Goal: Task Accomplishment & Management: Manage account settings

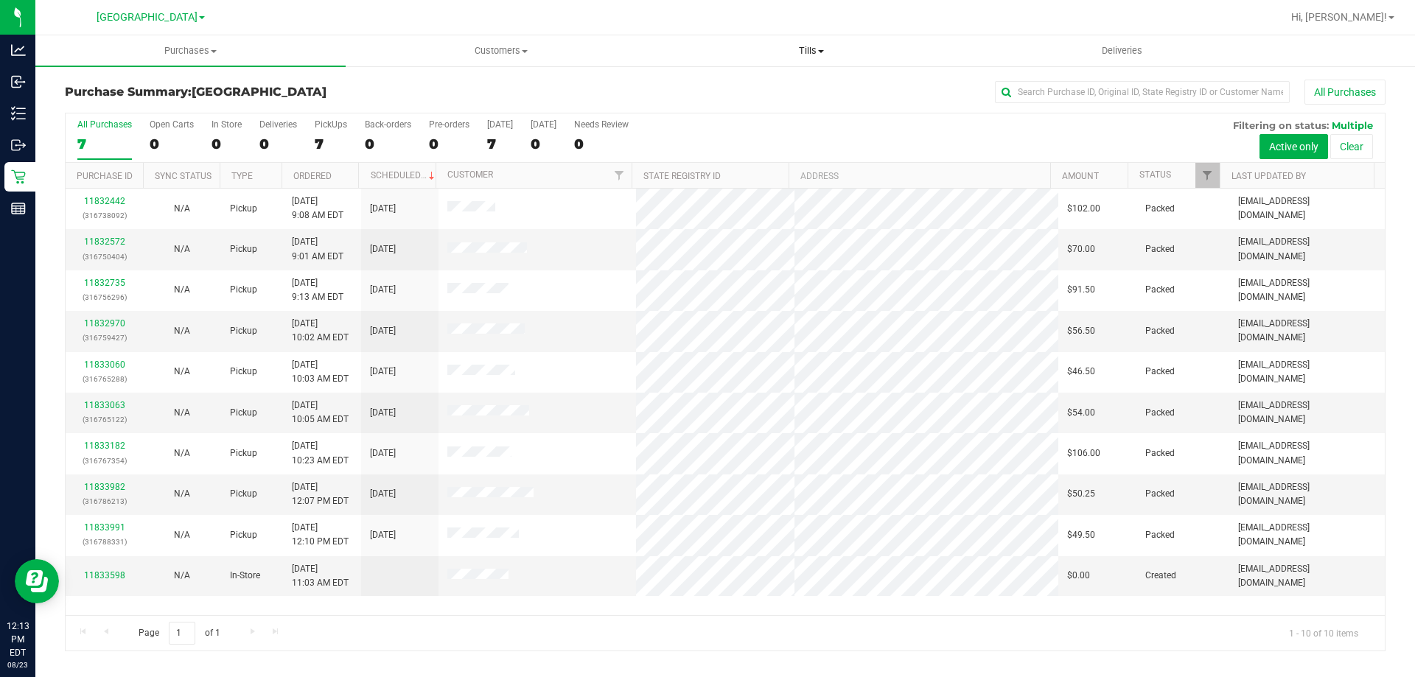
click at [815, 52] on span "Tills" at bounding box center [811, 50] width 309 height 13
click at [791, 89] on li "Manage tills" at bounding box center [811, 89] width 310 height 18
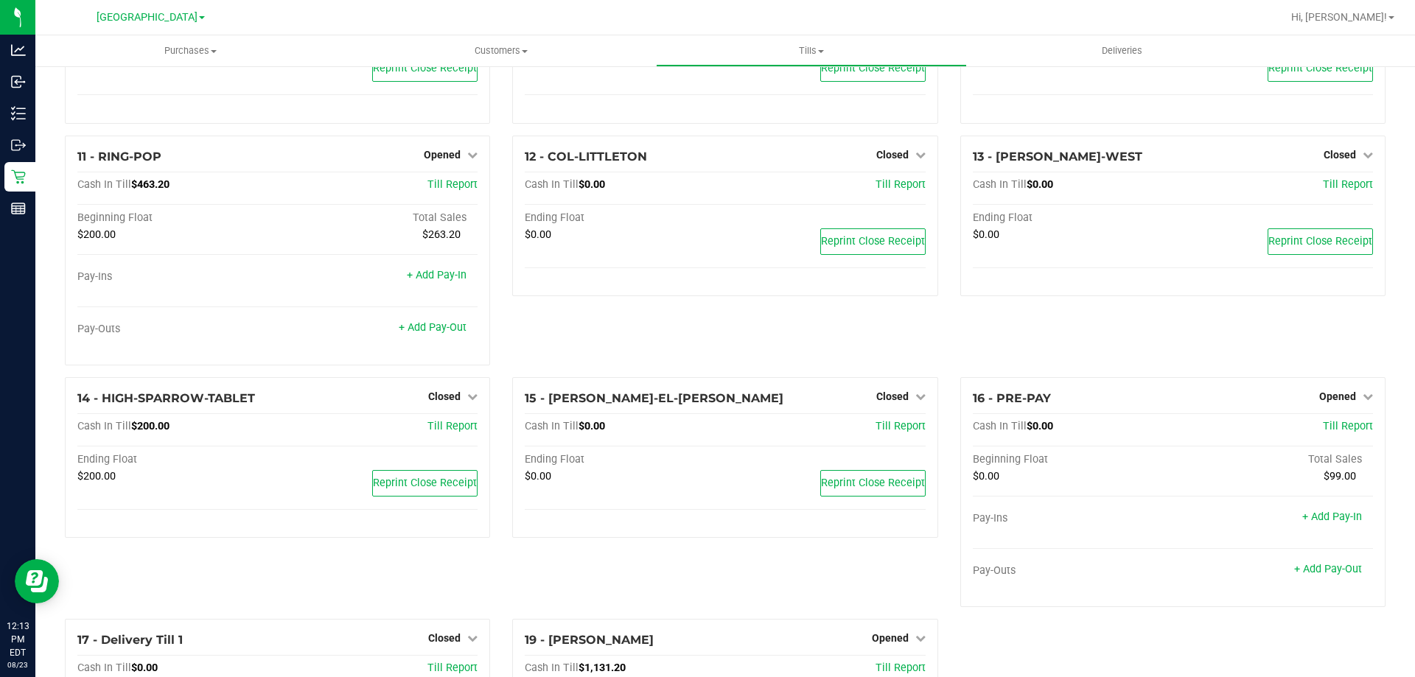
scroll to position [802, 0]
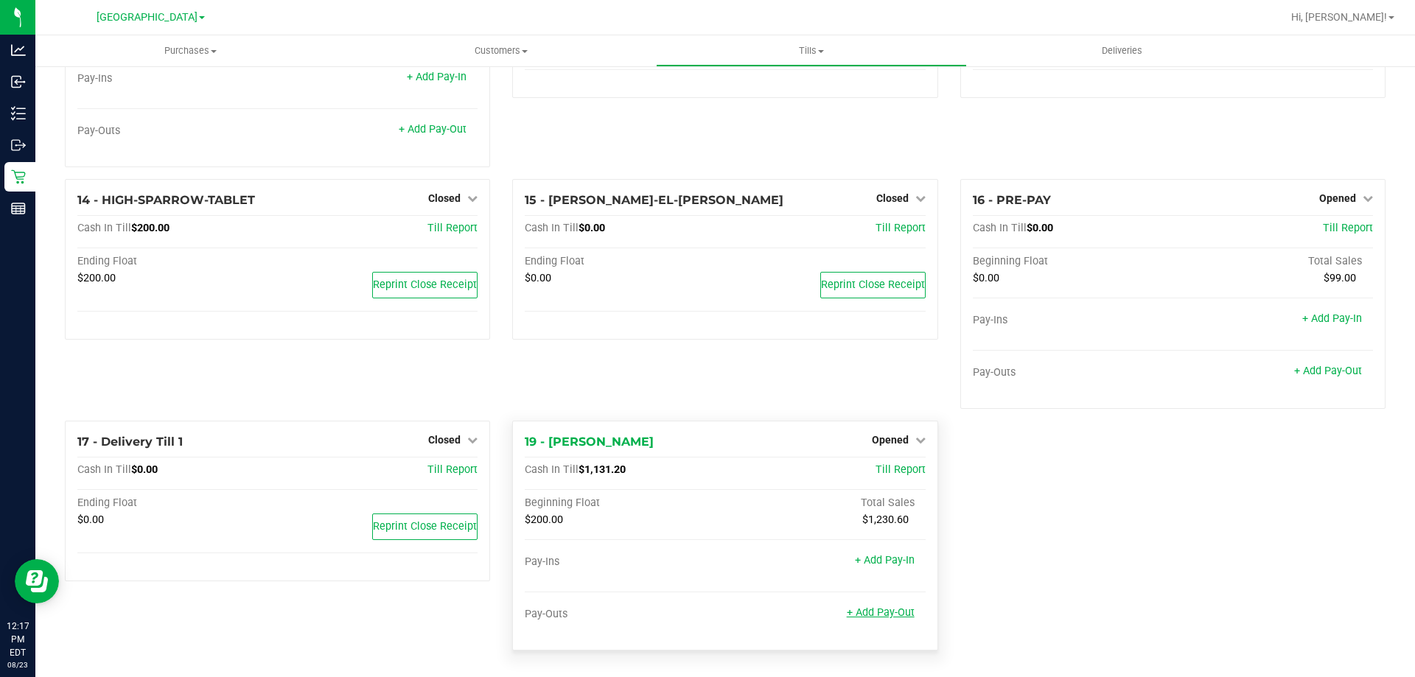
click at [885, 609] on link "+ Add Pay-Out" at bounding box center [881, 612] width 68 height 13
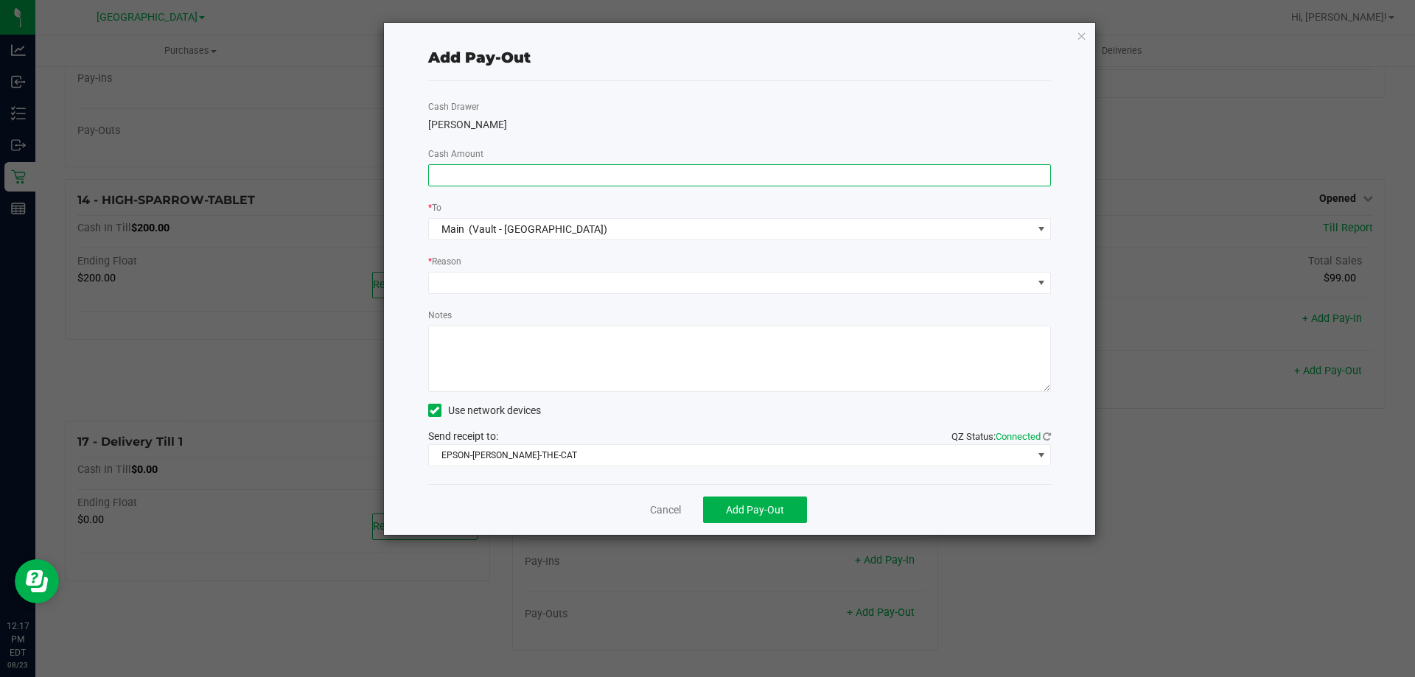
click at [854, 173] on input at bounding box center [740, 175] width 622 height 21
type input "$930.00"
click at [695, 288] on span at bounding box center [731, 283] width 604 height 21
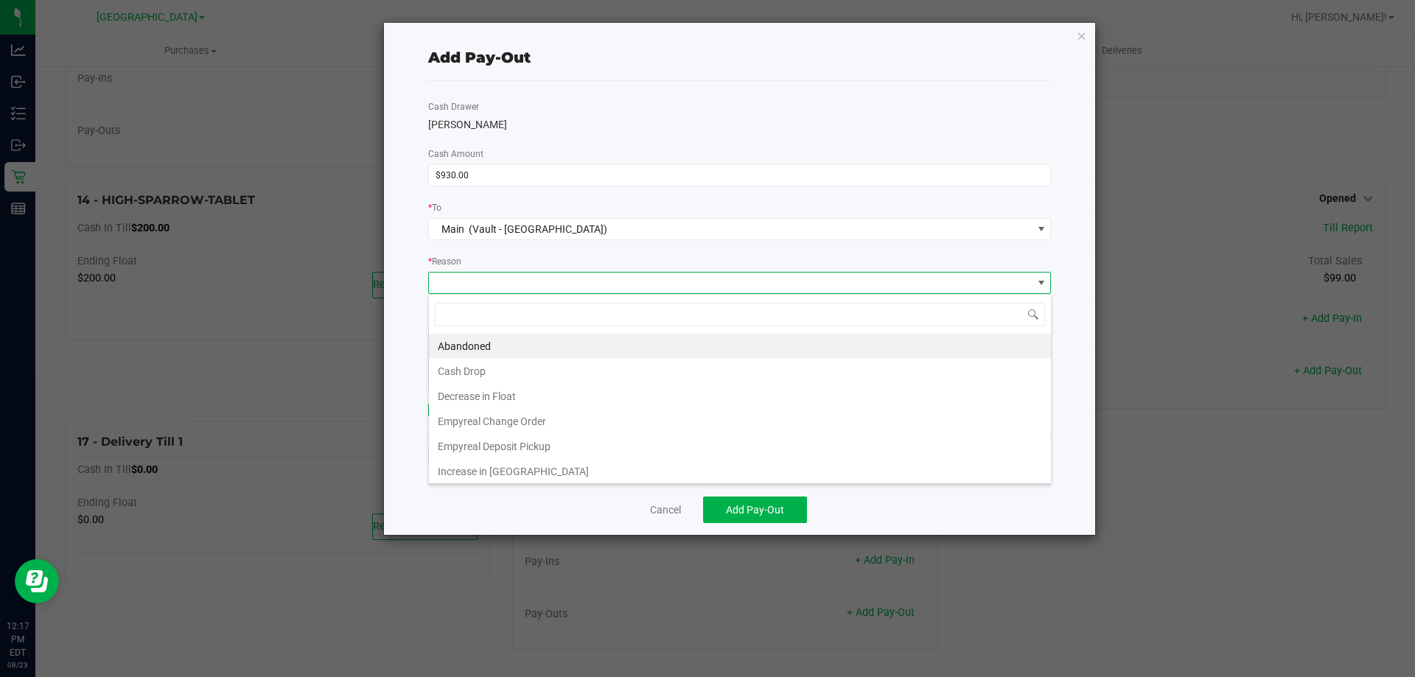
scroll to position [22, 623]
click at [594, 376] on li "Cash Drop" at bounding box center [740, 371] width 622 height 25
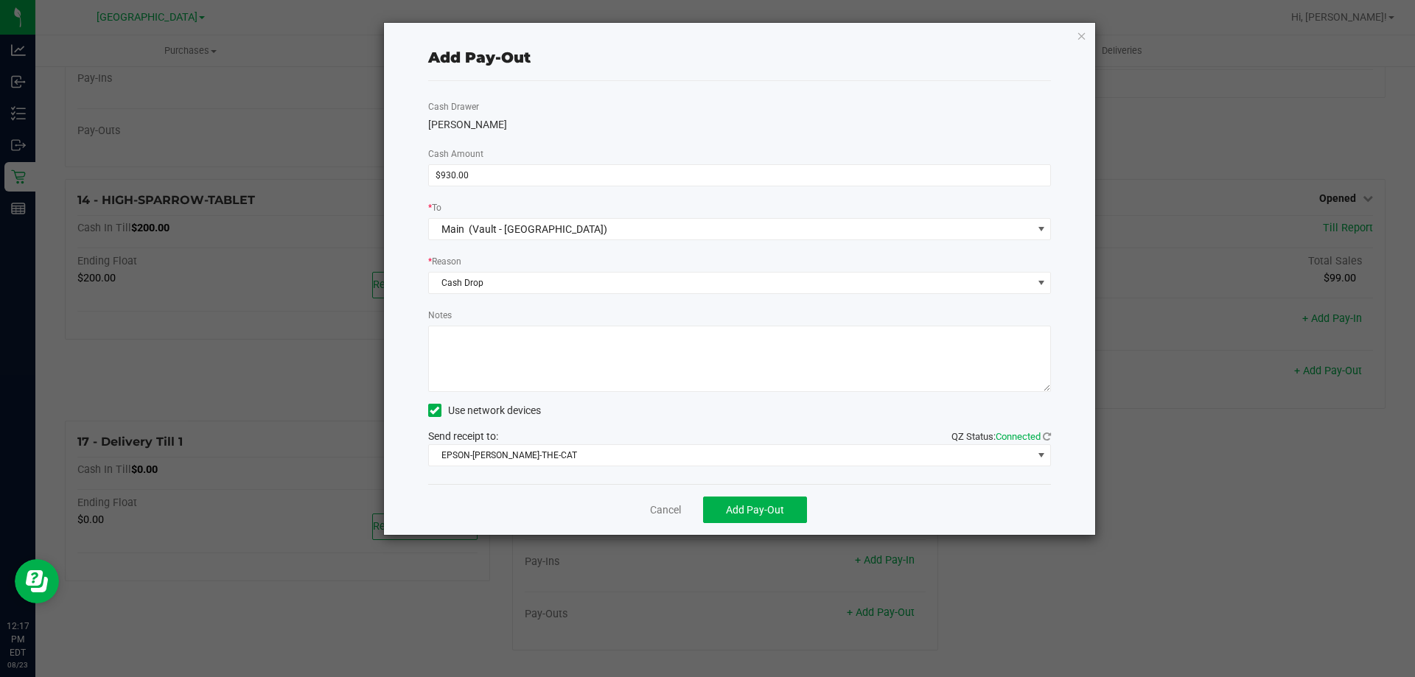
click at [590, 371] on textarea "Notes" at bounding box center [739, 359] width 623 height 66
type textarea "MID DAY Drop, $930.00, No Vars, [DATE] - DW"
click at [737, 510] on span "Add Pay-Out" at bounding box center [755, 510] width 58 height 12
click at [661, 509] on link "Dismiss" at bounding box center [660, 510] width 35 height 15
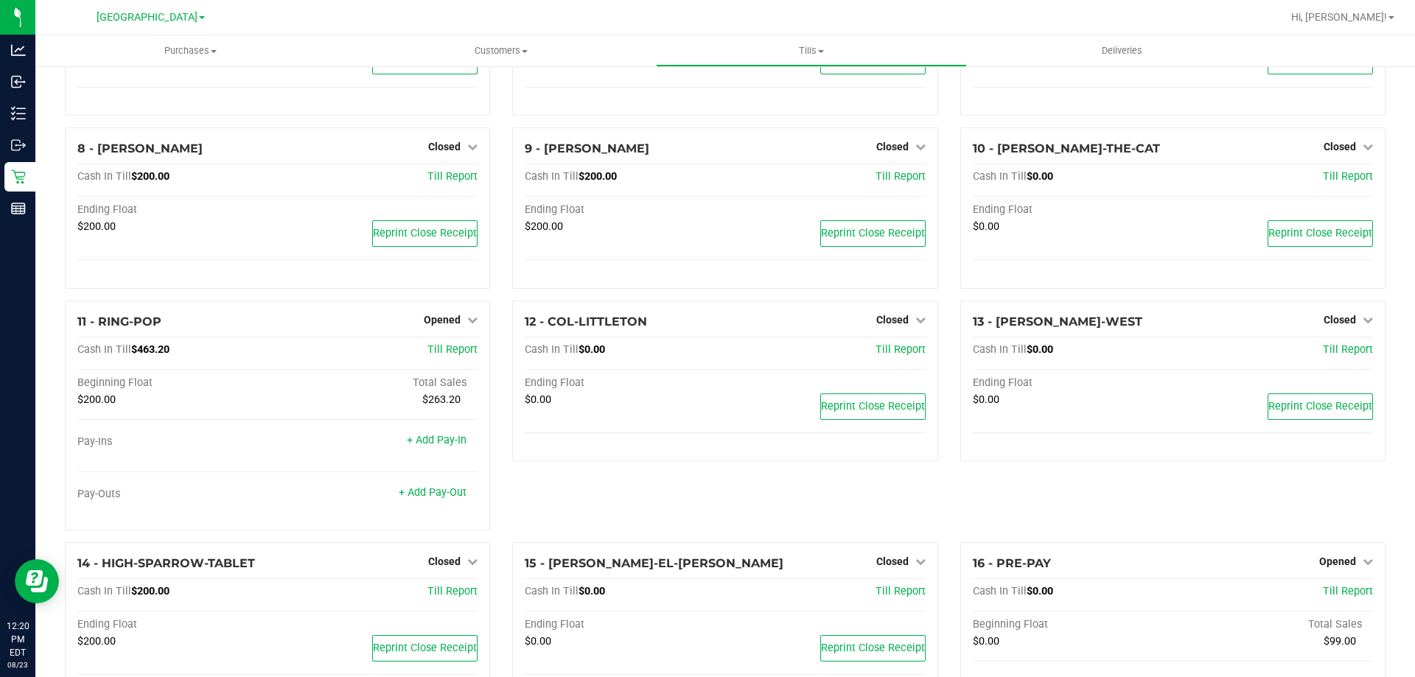
scroll to position [360, 0]
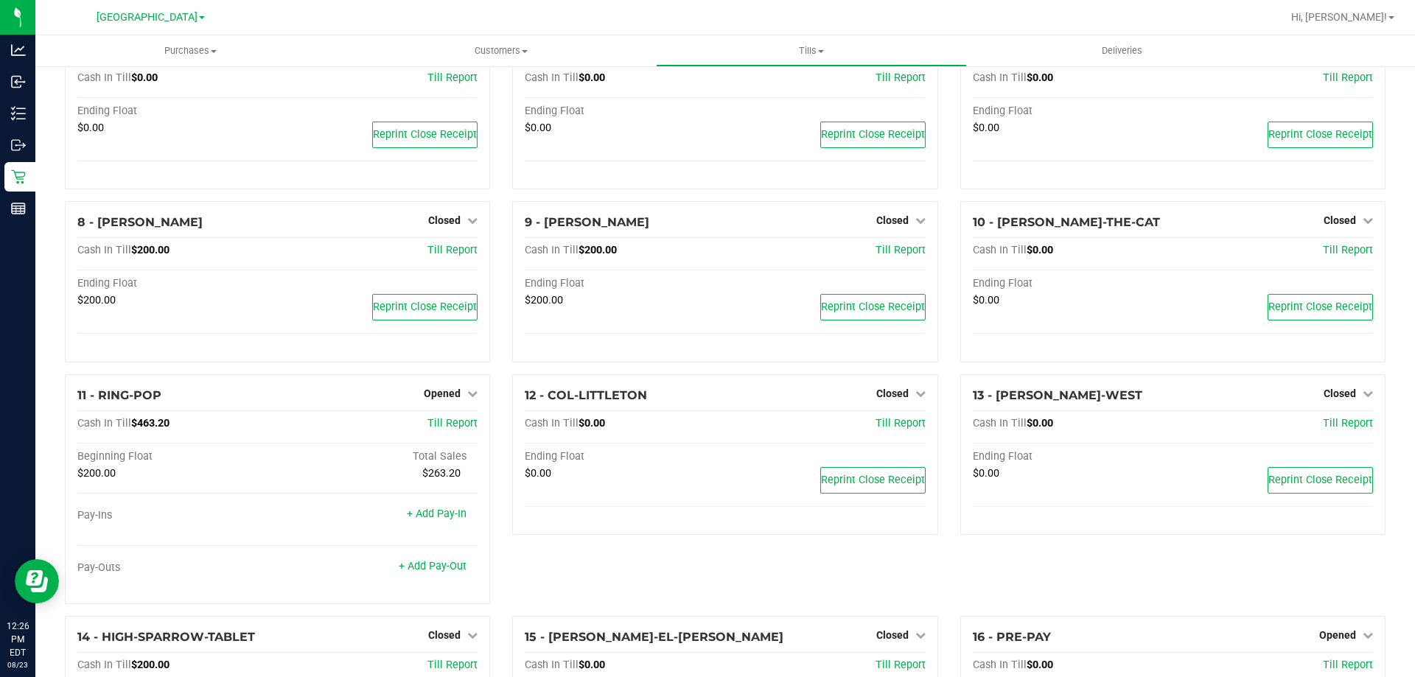
drag, startPoint x: 1235, startPoint y: 626, endPoint x: 934, endPoint y: 212, distance: 511.8
click at [934, 212] on div "9 - [PERSON_NAME] Closed Open Till Cash In Till $200.00 Till Report Ending Floa…" at bounding box center [724, 287] width 447 height 173
